Goal: Use online tool/utility: Utilize a website feature to perform a specific function

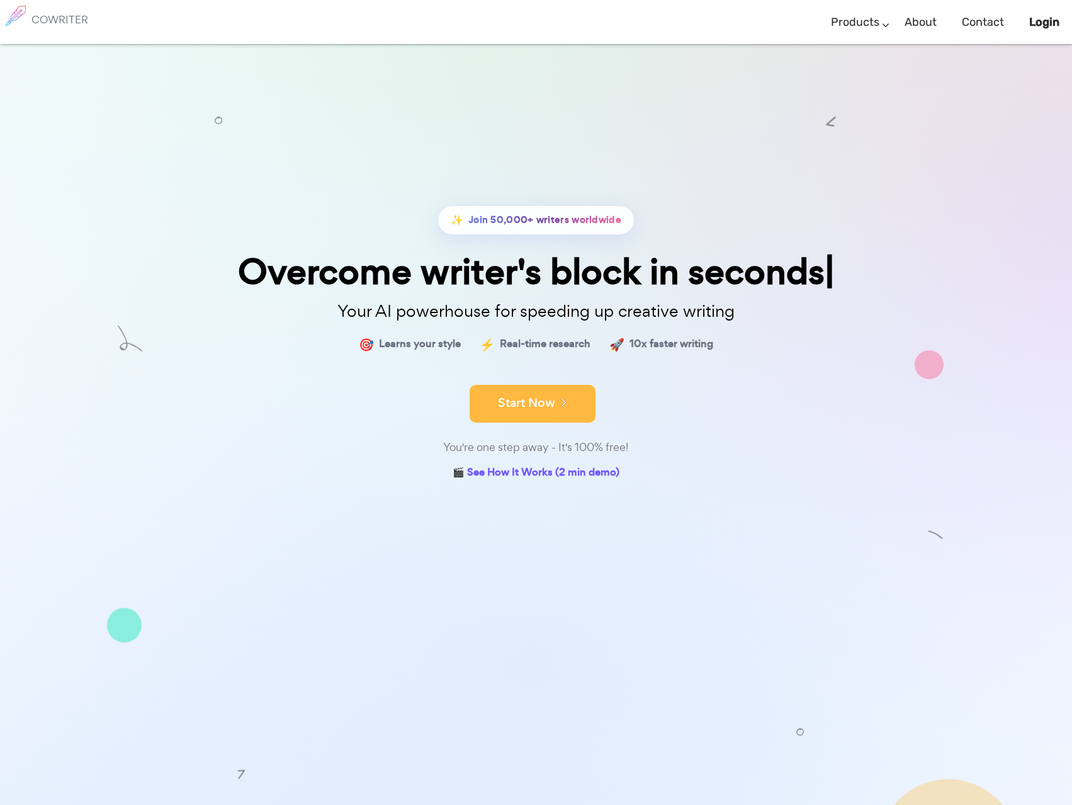
click at [558, 404] on icon at bounding box center [560, 402] width 11 height 14
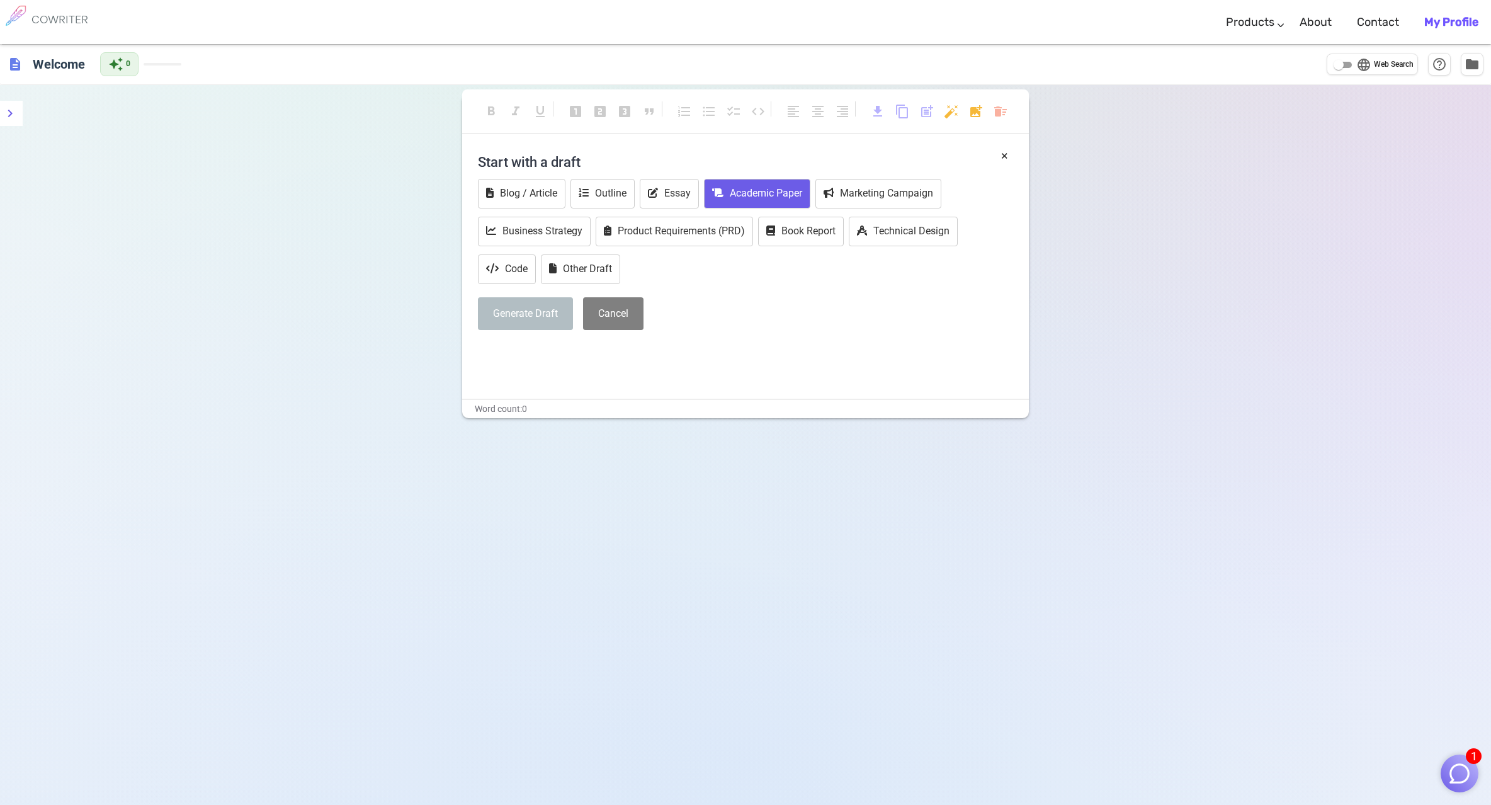
click at [788, 195] on button "Academic Paper" at bounding box center [757, 194] width 106 height 30
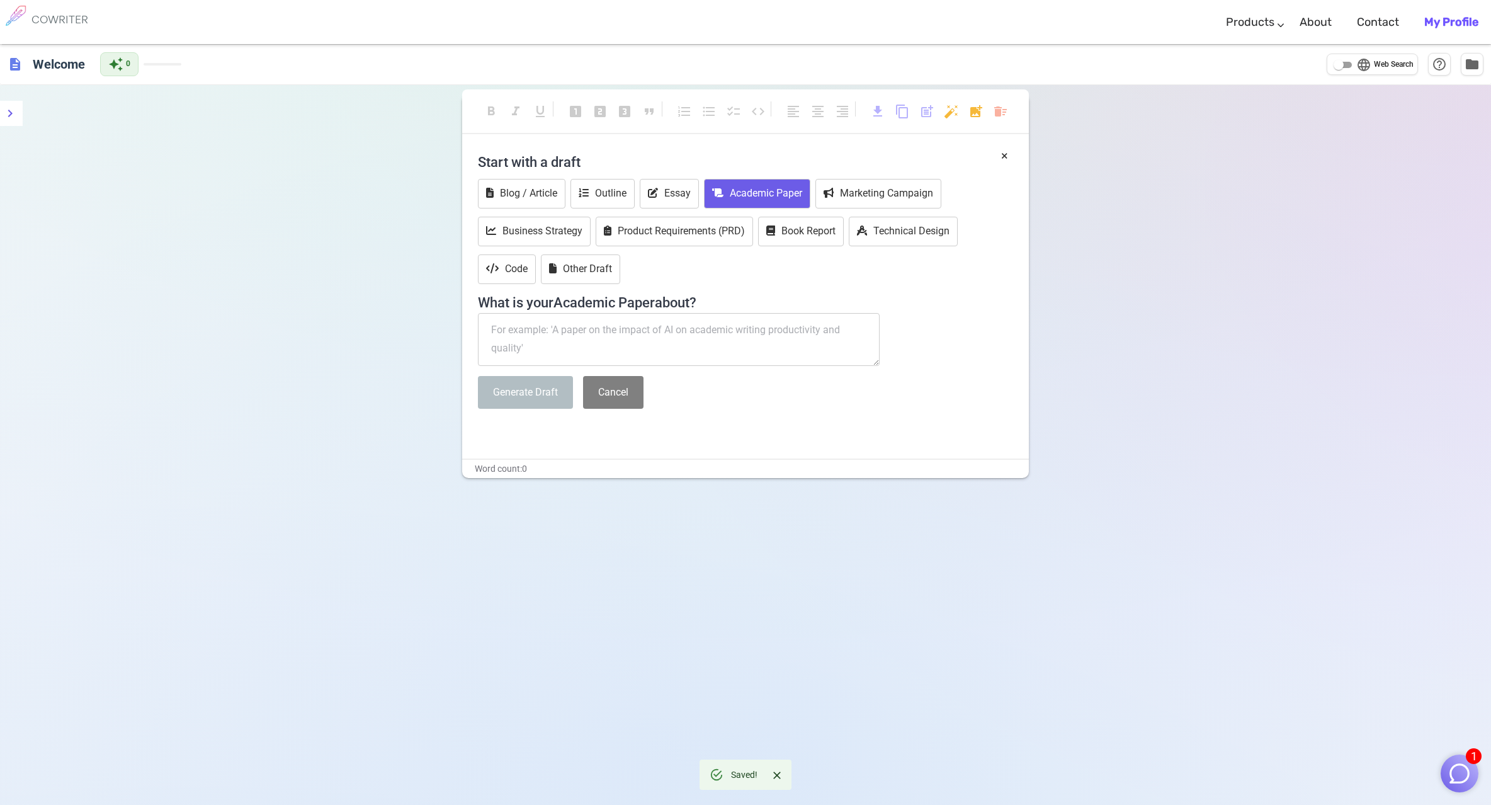
click at [568, 336] on textarea at bounding box center [679, 339] width 402 height 53
paste textarea "CoWriter"
drag, startPoint x: 511, startPoint y: 329, endPoint x: 443, endPoint y: 331, distance: 68.7
click at [443, 331] on div "format_bold format_italic format_underlined looks_one looks_two looks_3 format_…" at bounding box center [745, 487] width 1491 height 805
paste textarea "The Impact of Policy Mix on Environmental Innovation Performance"
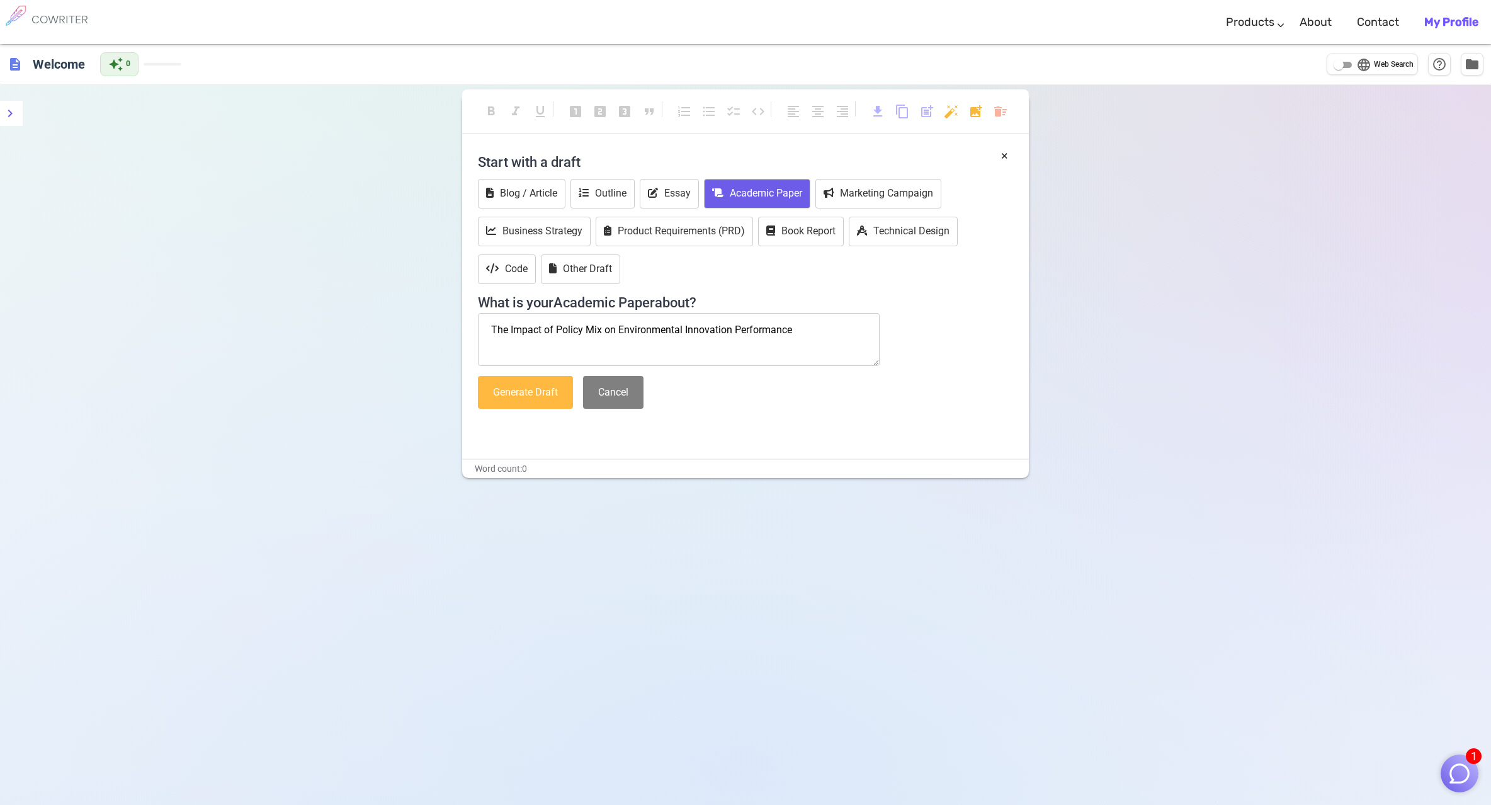
type textarea "The Impact of Policy Mix on Environmental Innovation Performance"
click at [538, 392] on button "Generate Draft" at bounding box center [525, 392] width 95 height 33
